Goal: Task Accomplishment & Management: Use online tool/utility

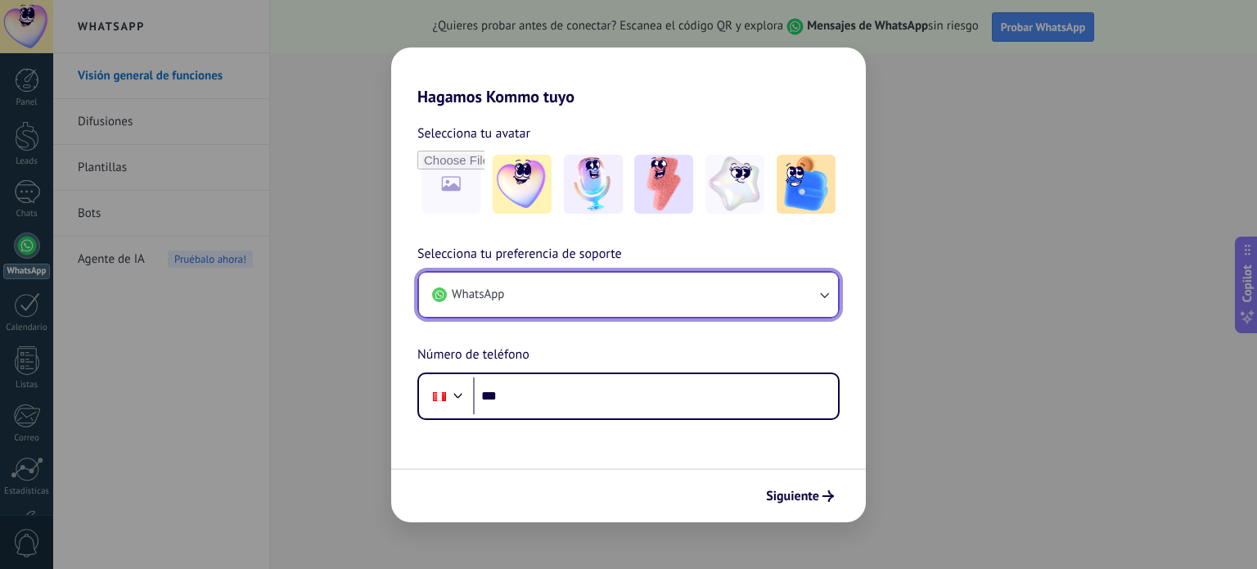
click at [826, 294] on icon "button" at bounding box center [824, 294] width 16 height 16
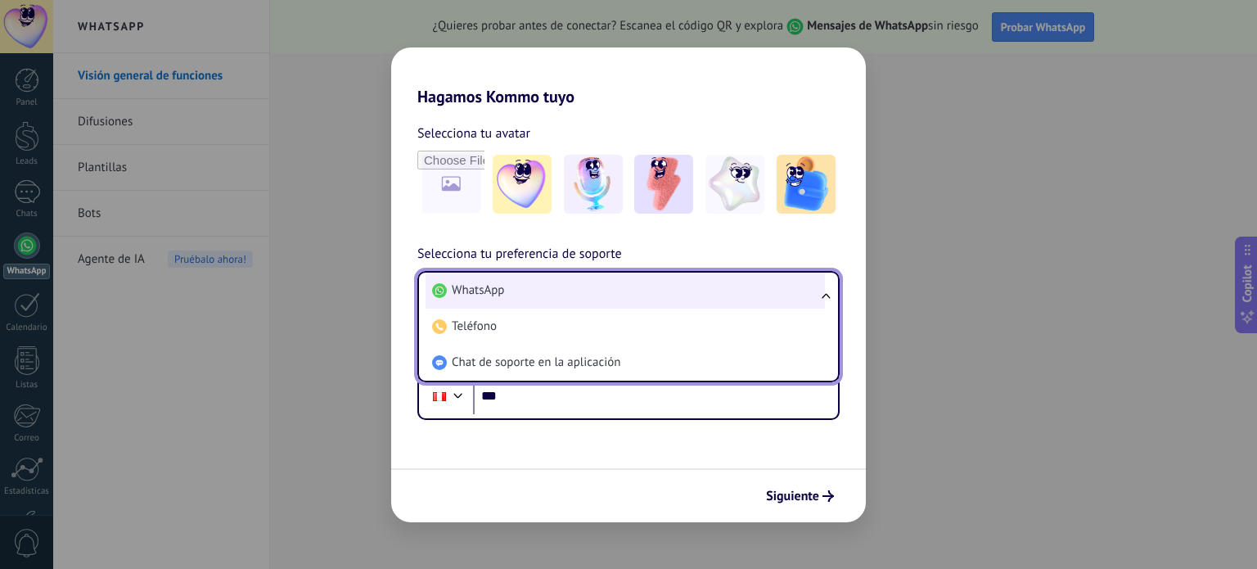
click at [638, 290] on li "WhatsApp" at bounding box center [625, 290] width 399 height 36
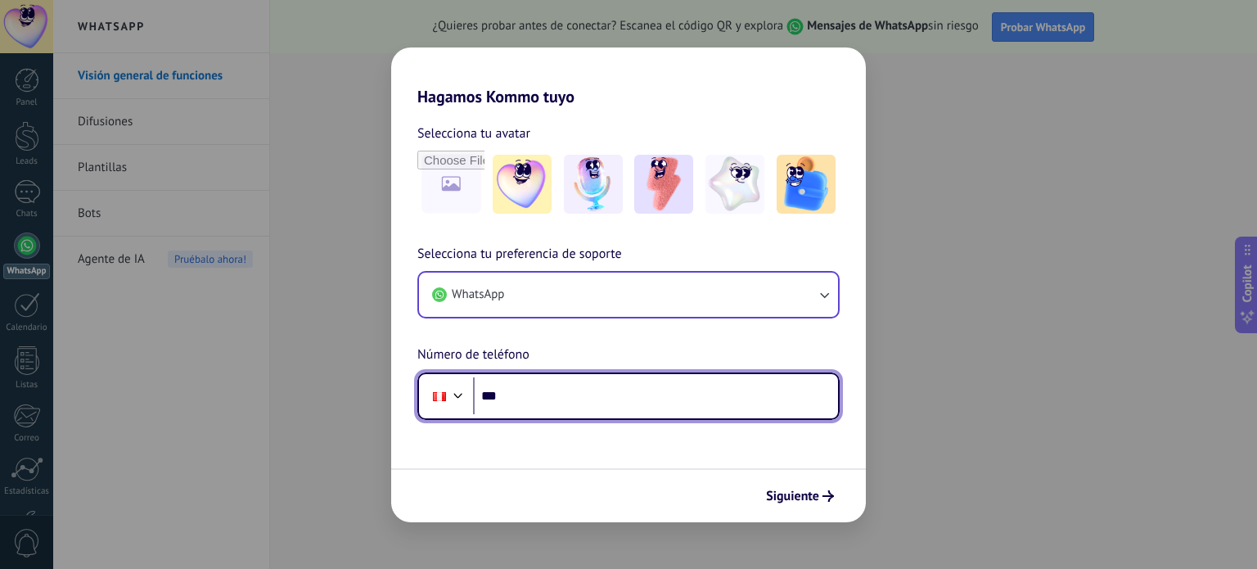
click at [553, 395] on input "***" at bounding box center [655, 396] width 365 height 38
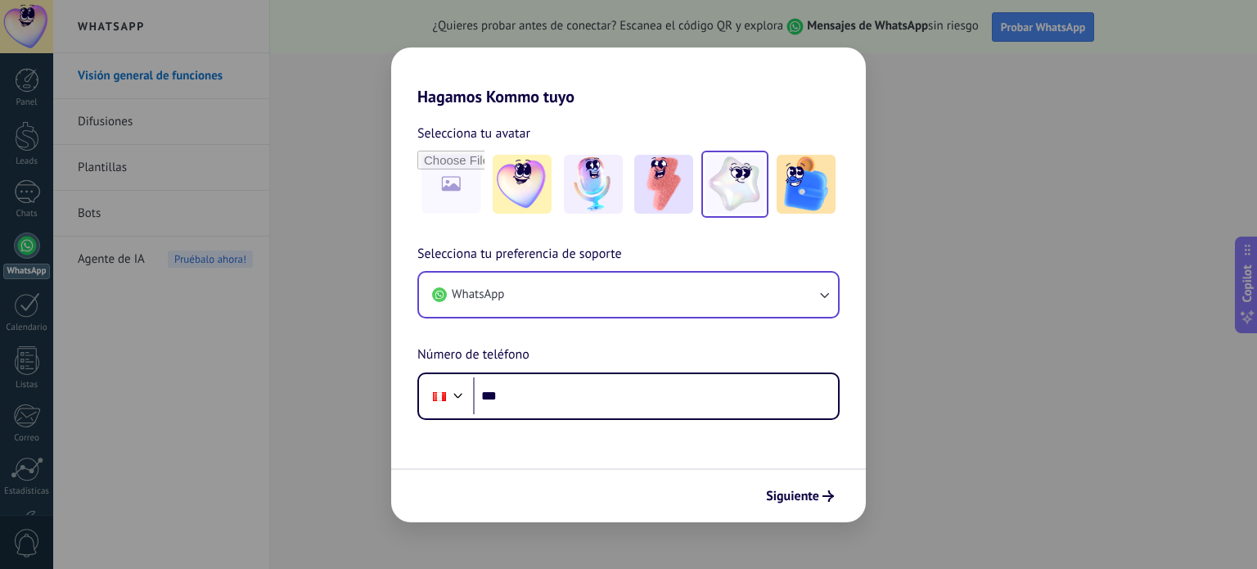
click at [744, 179] on img at bounding box center [734, 184] width 59 height 59
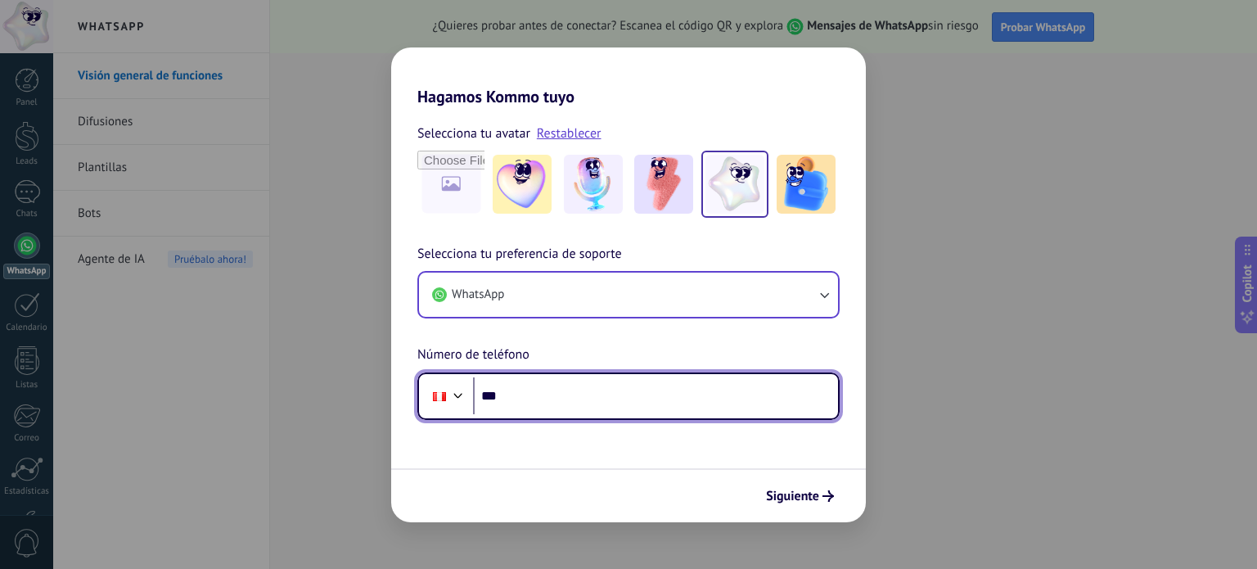
click at [556, 392] on input "***" at bounding box center [655, 396] width 365 height 38
paste input "**********"
type input "**********"
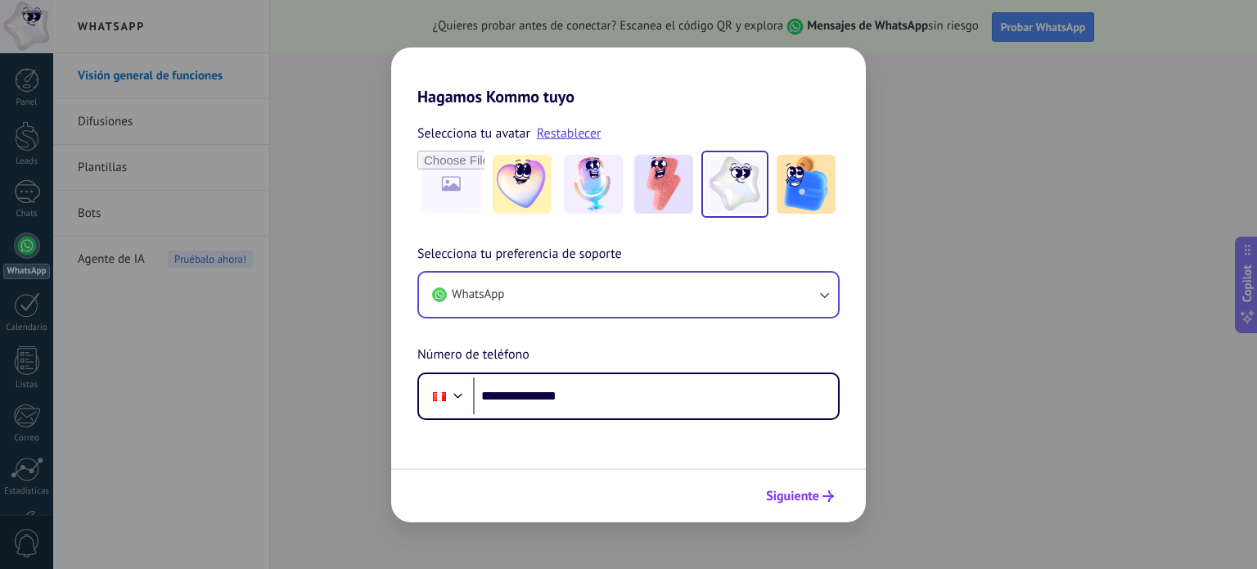
click at [787, 496] on span "Siguiente" at bounding box center [792, 495] width 53 height 11
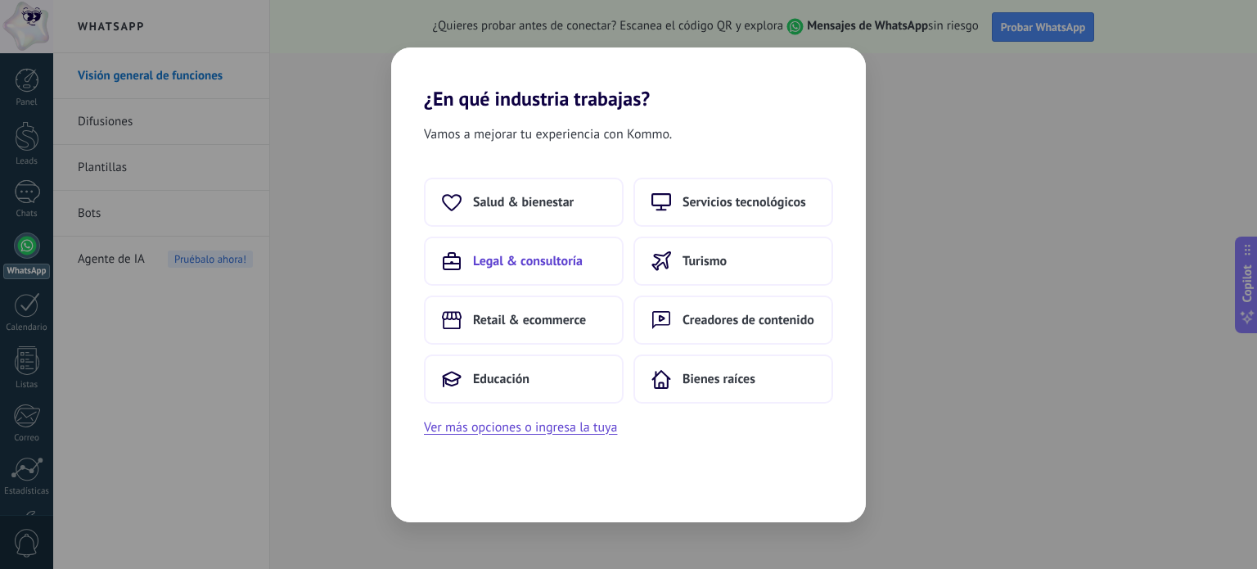
click at [546, 258] on span "Legal & consultoría" at bounding box center [528, 261] width 110 height 16
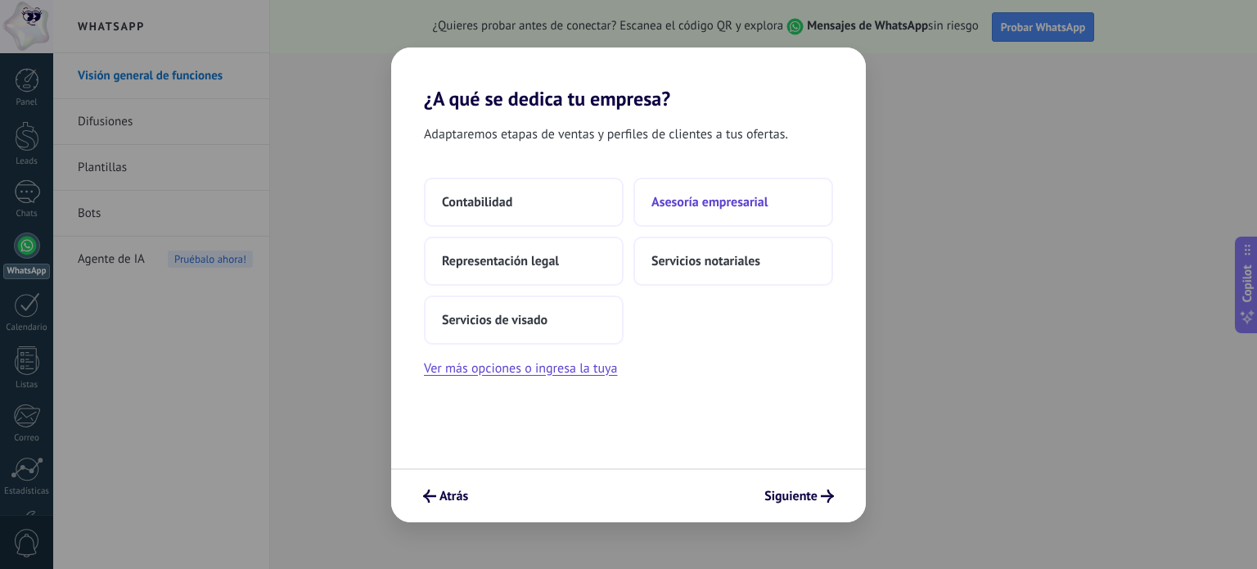
click at [716, 202] on span "Asesoría empresarial" at bounding box center [709, 202] width 116 height 16
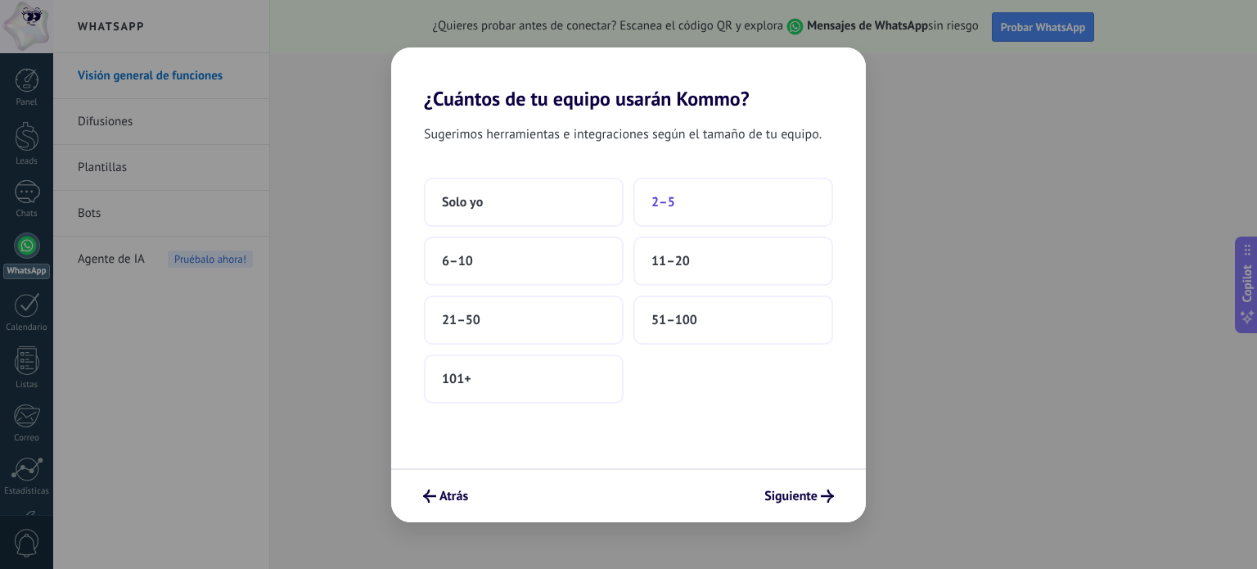
click at [700, 207] on button "2–5" at bounding box center [733, 202] width 200 height 49
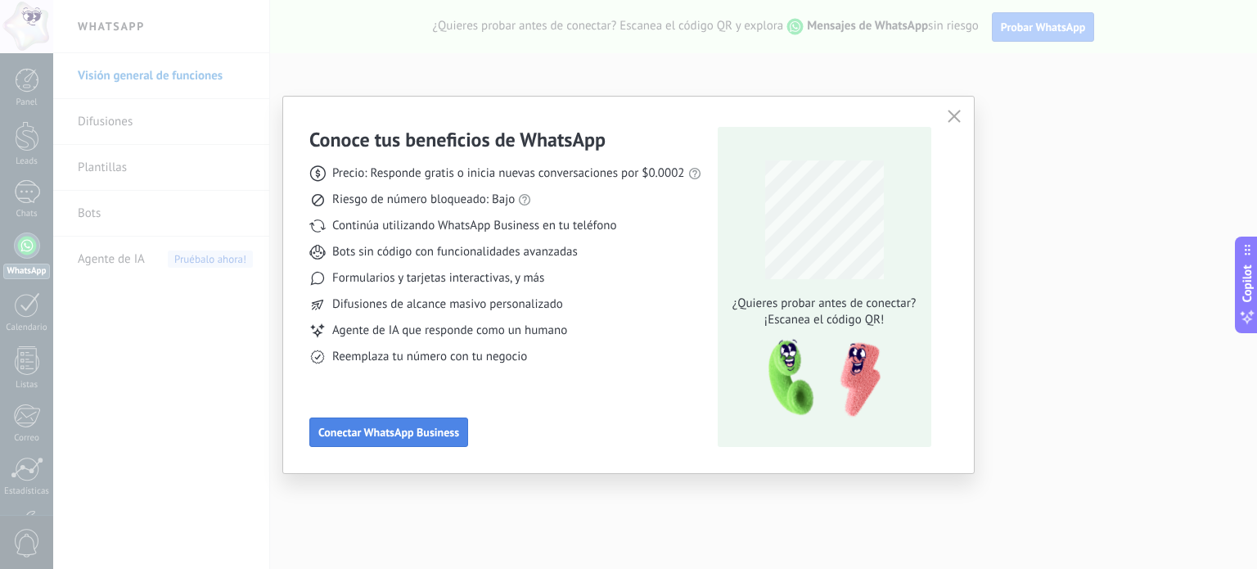
click at [416, 423] on button "Conectar WhatsApp Business" at bounding box center [388, 431] width 159 height 29
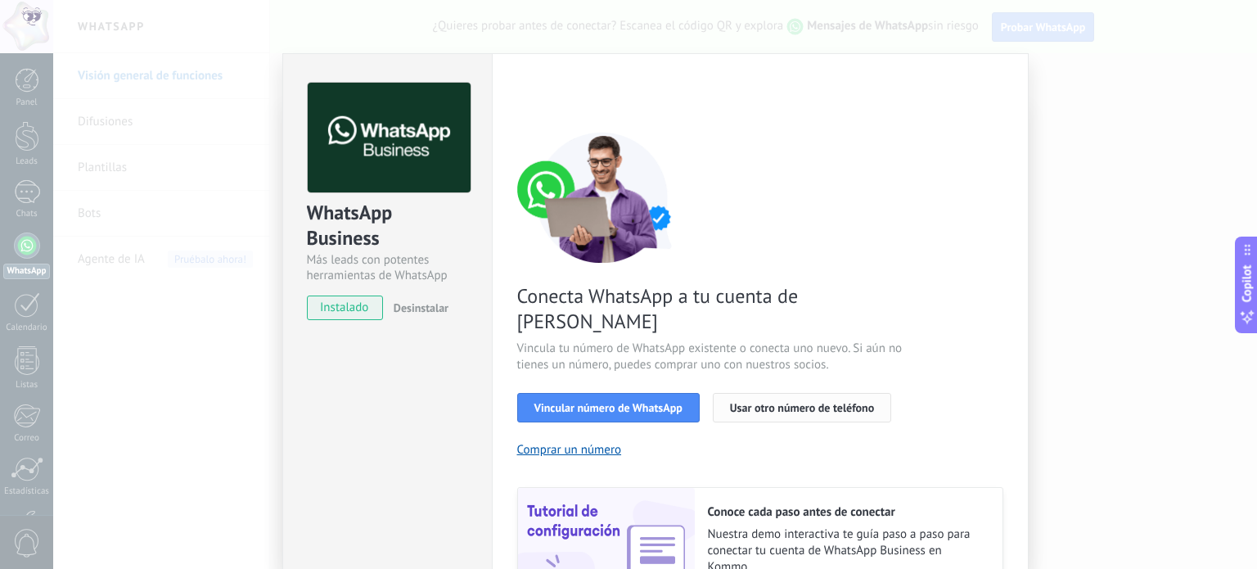
click at [829, 393] on button "Usar otro número de teléfono" at bounding box center [802, 407] width 178 height 29
click at [671, 402] on span "Vincular número de WhatsApp" at bounding box center [608, 407] width 148 height 11
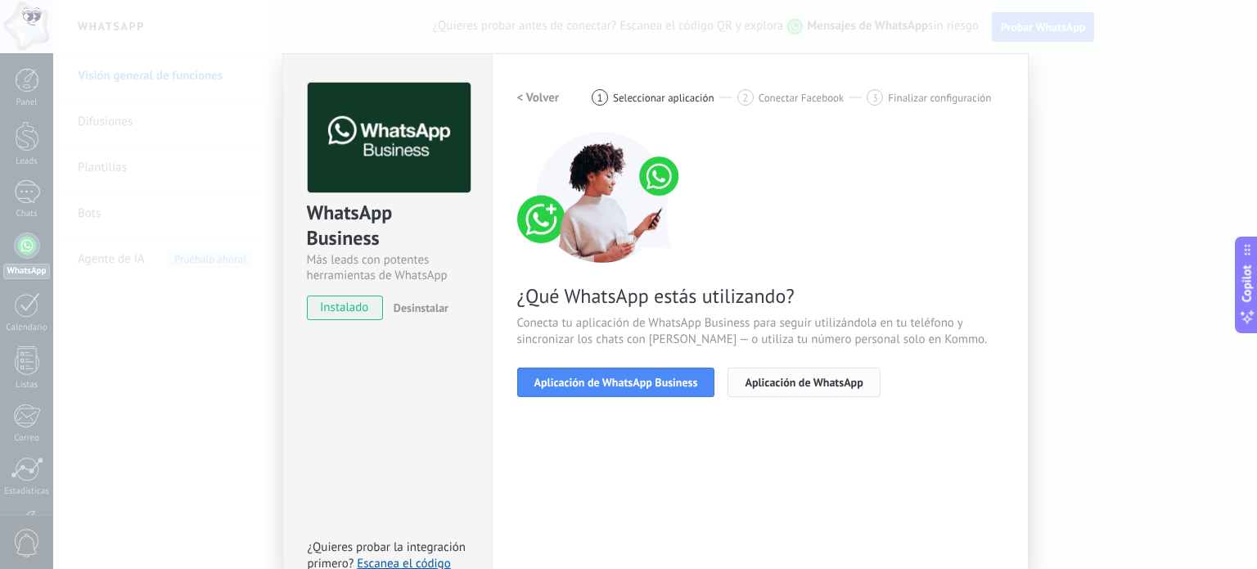
click at [778, 389] on button "Aplicación de WhatsApp" at bounding box center [803, 381] width 152 height 29
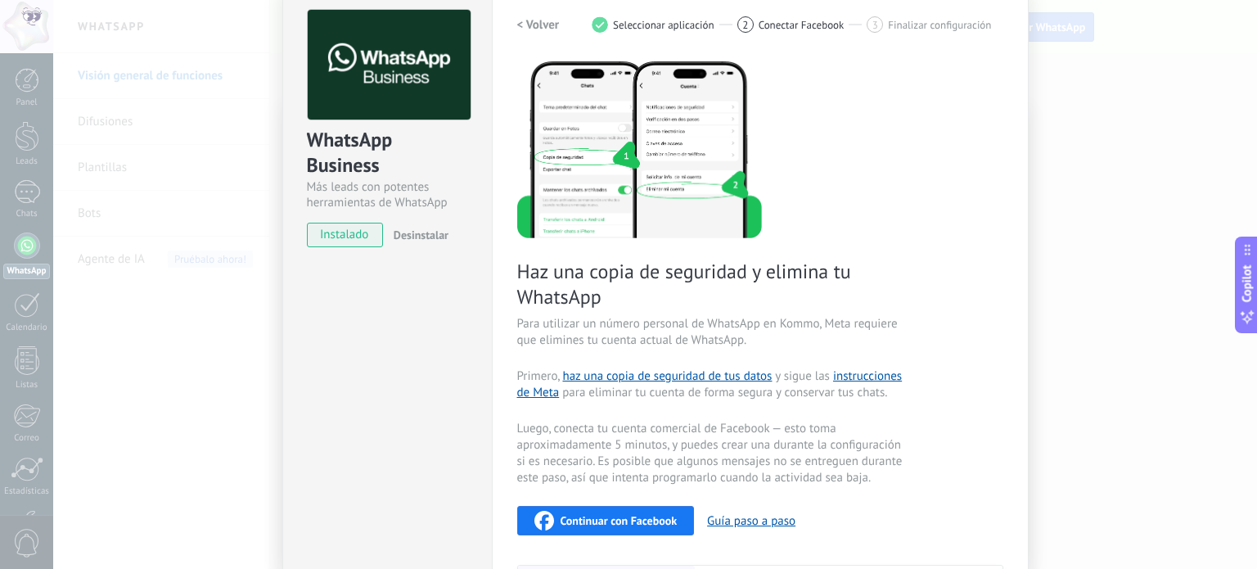
scroll to position [98, 0]
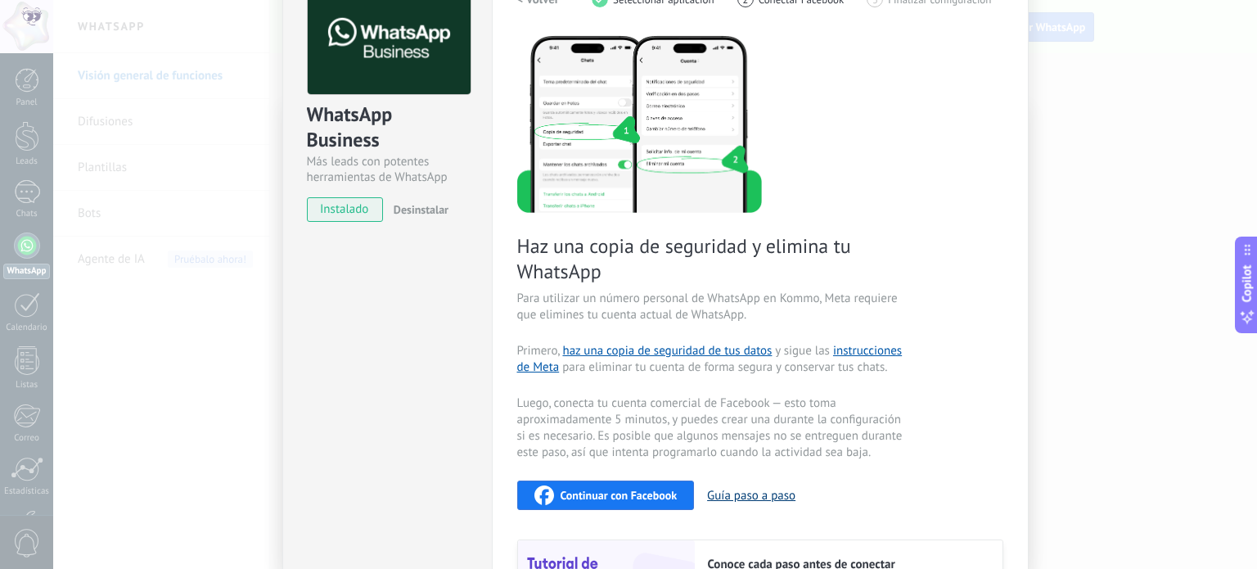
click at [773, 496] on button "Guía paso a paso" at bounding box center [751, 496] width 88 height 16
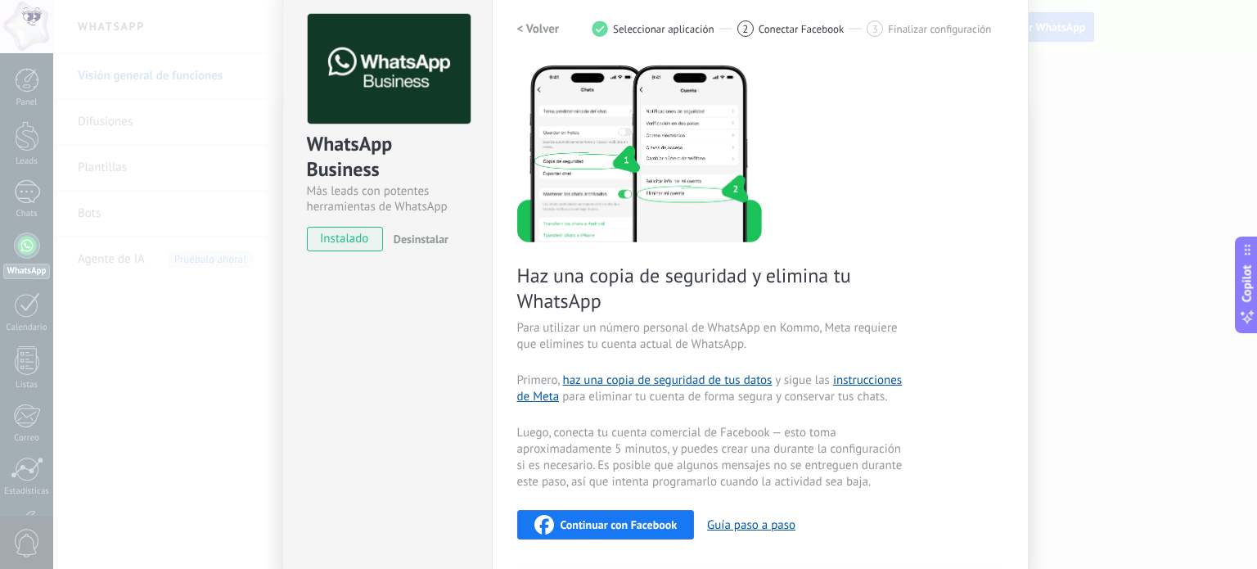
scroll to position [65, 0]
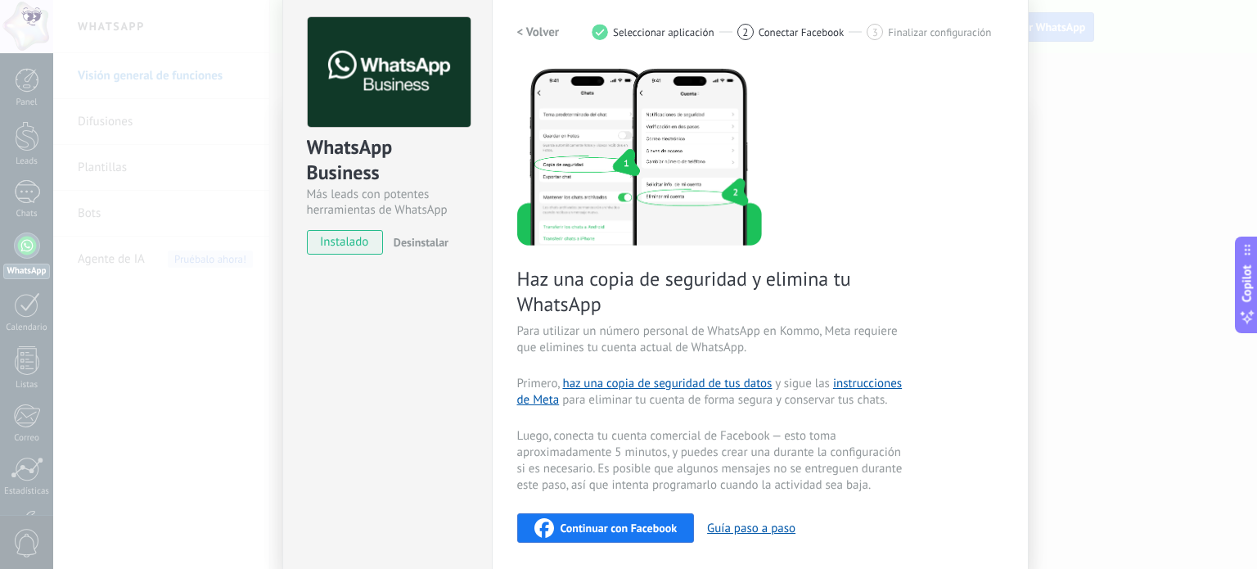
click at [530, 26] on h2 "< Volver" at bounding box center [538, 33] width 43 height 16
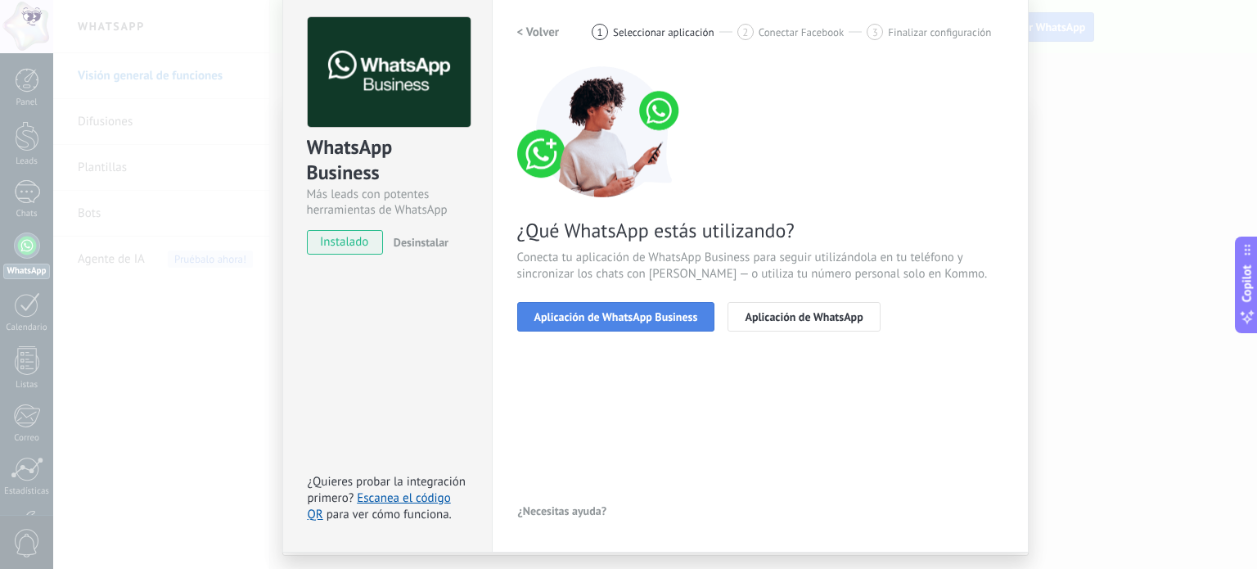
click at [642, 316] on span "Aplicación de WhatsApp Business" at bounding box center [616, 316] width 164 height 11
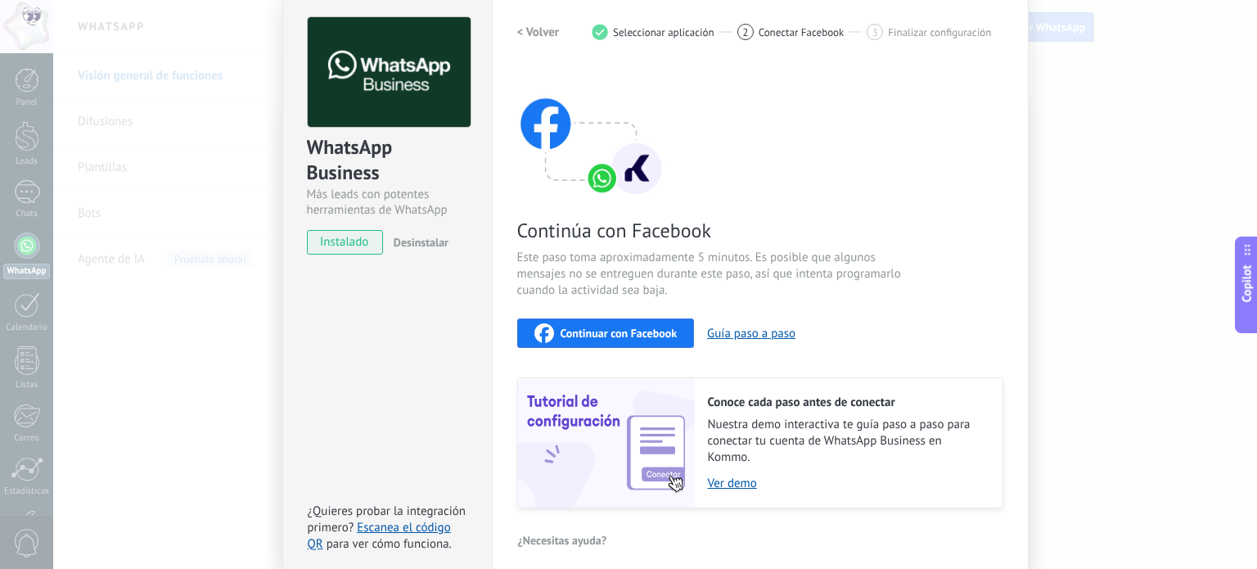
scroll to position [33, 0]
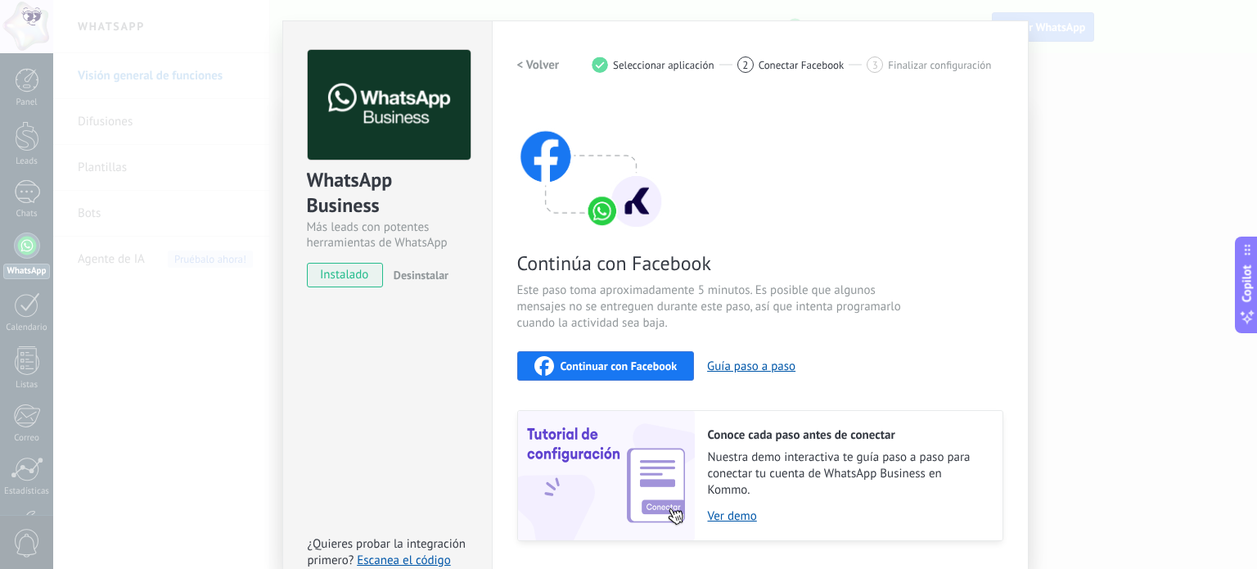
click at [628, 362] on span "Continuar con Facebook" at bounding box center [619, 365] width 117 height 11
click at [619, 360] on span "Continuar con Facebook" at bounding box center [619, 365] width 117 height 11
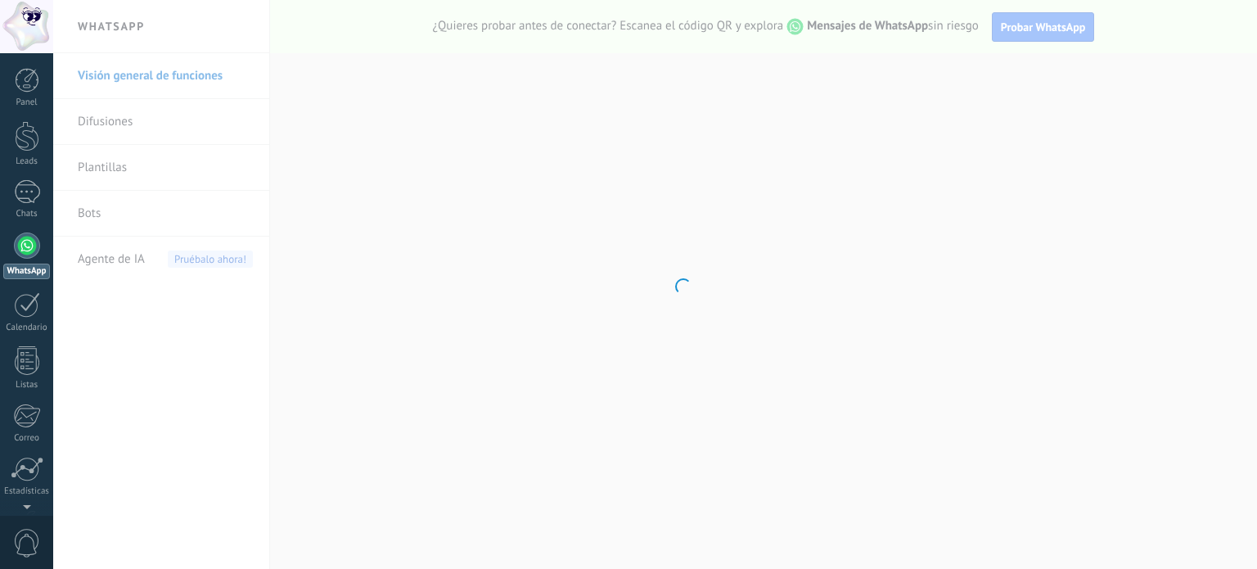
click at [23, 246] on div at bounding box center [27, 245] width 26 height 26
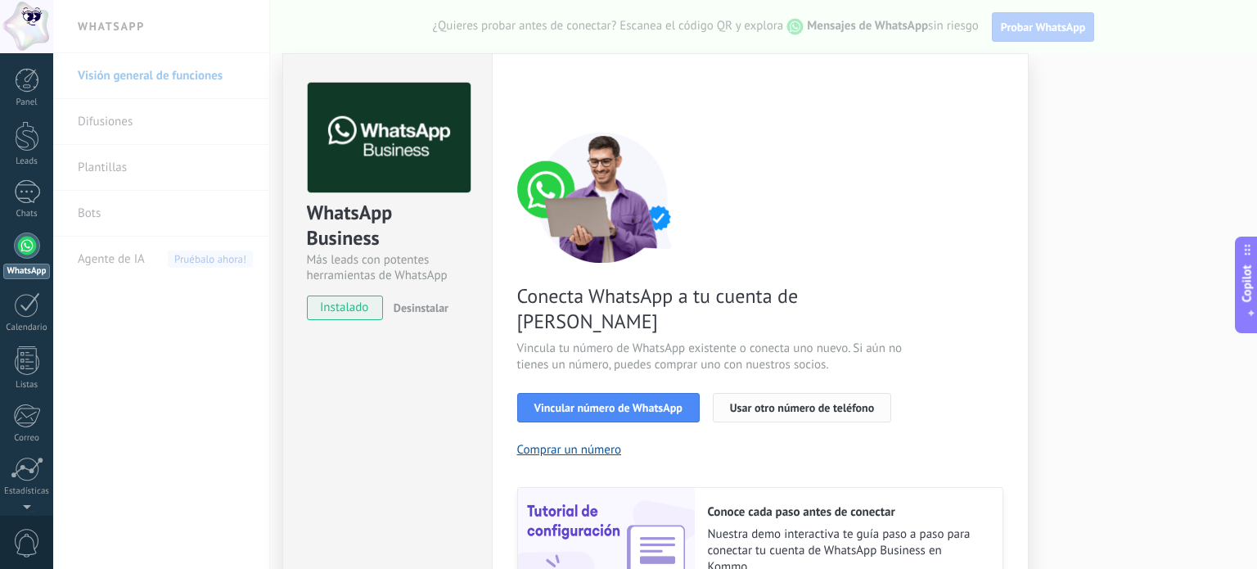
click at [800, 402] on span "Usar otro número de teléfono" at bounding box center [802, 407] width 144 height 11
